Goal: Transaction & Acquisition: Obtain resource

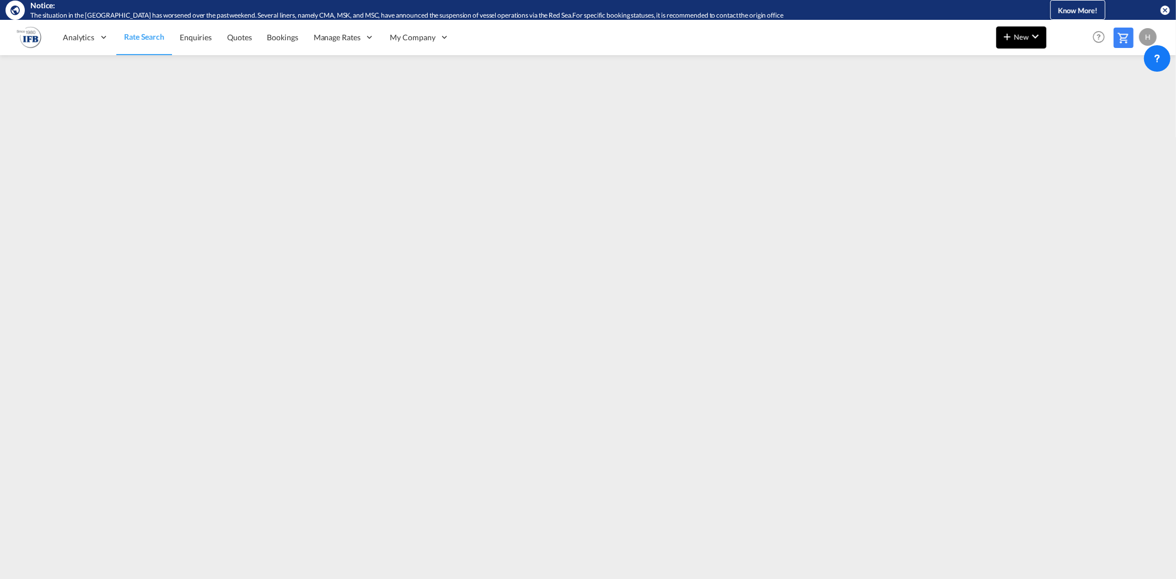
click at [1021, 33] on span "New" at bounding box center [1020, 37] width 41 height 9
click at [1068, 102] on span "Ratesheet" at bounding box center [1066, 102] width 12 height 22
click at [128, 37] on span "Rate Search" at bounding box center [144, 37] width 40 height 9
